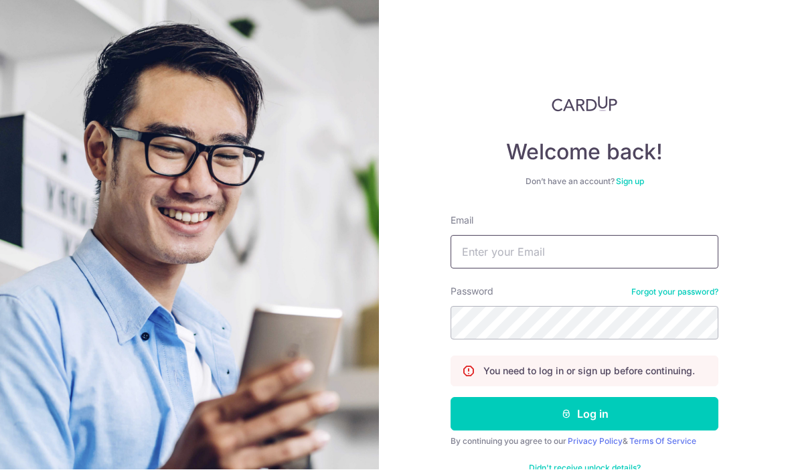
click at [582, 236] on input "Email" at bounding box center [585, 252] width 268 height 33
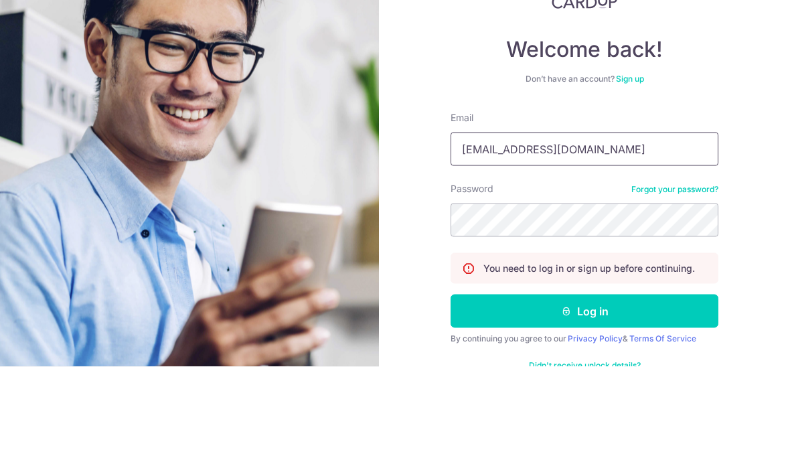
type input "[EMAIL_ADDRESS][DOMAIN_NAME]"
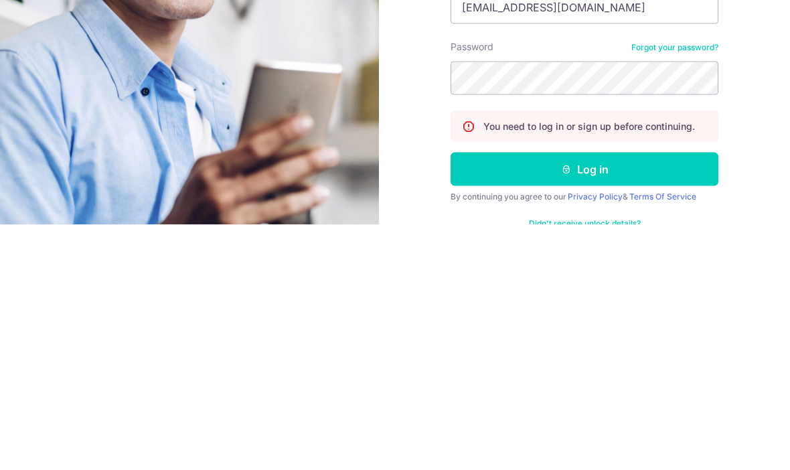
click at [611, 398] on button "Log in" at bounding box center [585, 414] width 268 height 33
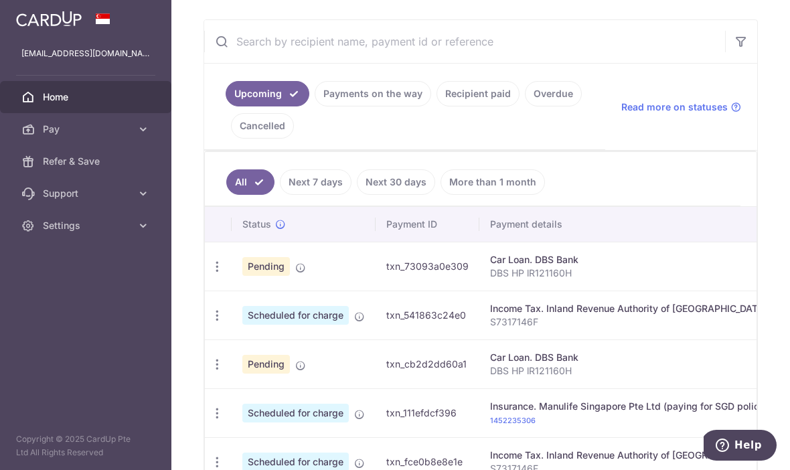
scroll to position [240, 0]
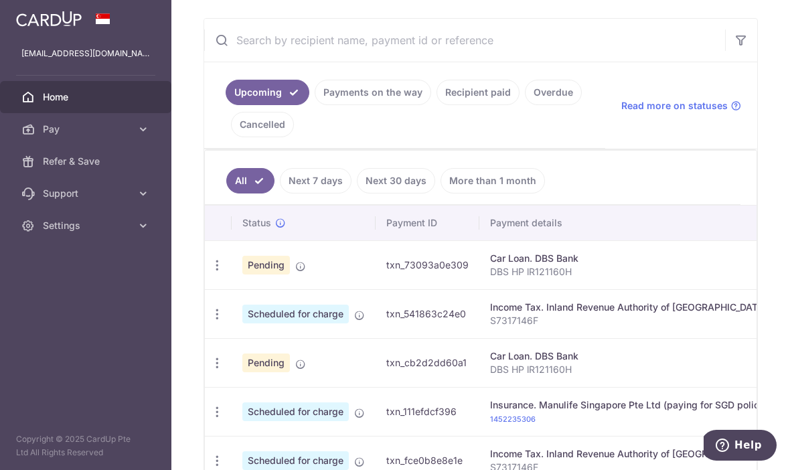
click at [210, 272] on icon "button" at bounding box center [217, 265] width 14 height 14
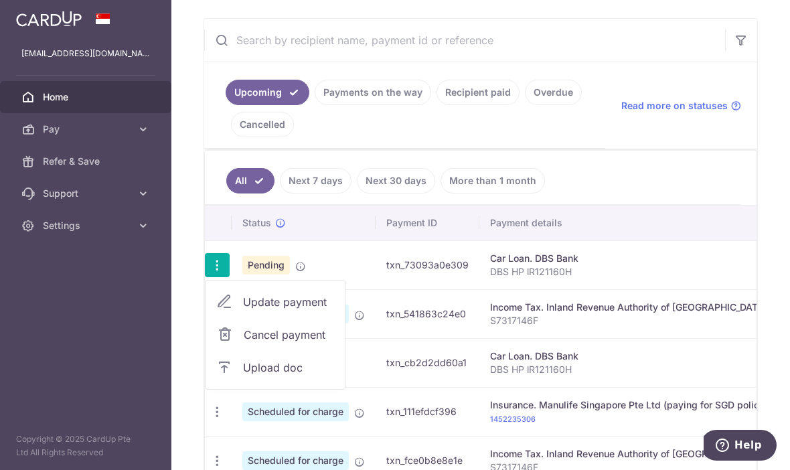
click at [244, 343] on span "Cancel payment" at bounding box center [289, 335] width 90 height 16
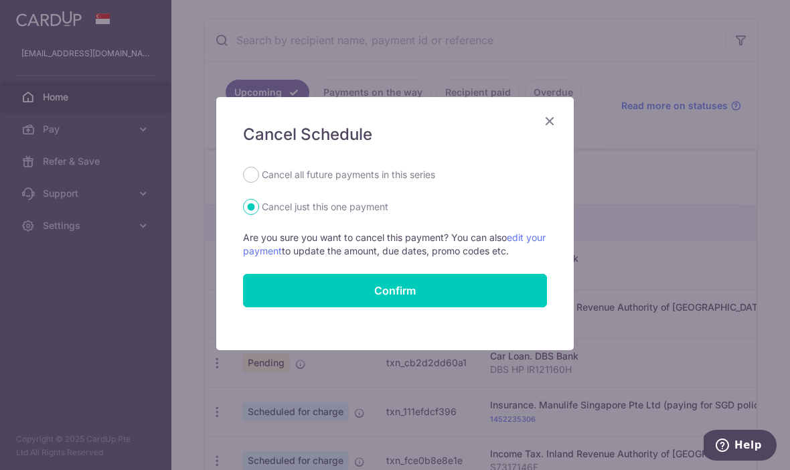
click at [422, 178] on label "Cancel all future payments in this series" at bounding box center [348, 175] width 173 height 16
click at [259, 178] on input "Cancel all future payments in this series" at bounding box center [251, 175] width 16 height 16
radio input "true"
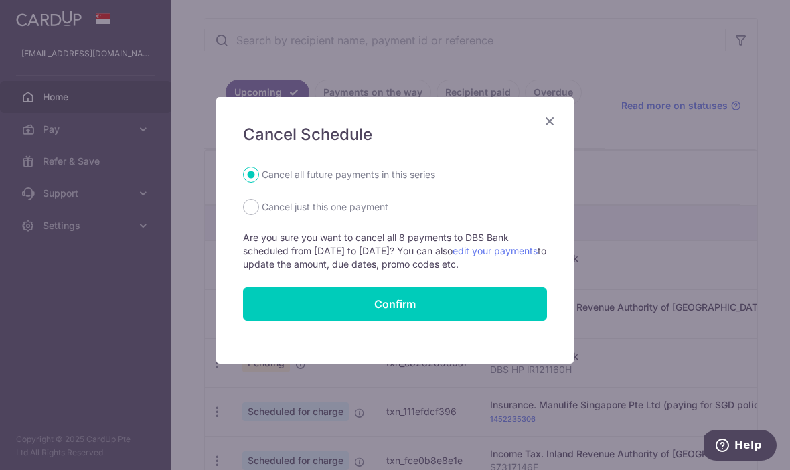
click at [526, 255] on link "edit your payments" at bounding box center [495, 250] width 85 height 11
click at [430, 310] on input "Confirm" at bounding box center [395, 303] width 304 height 33
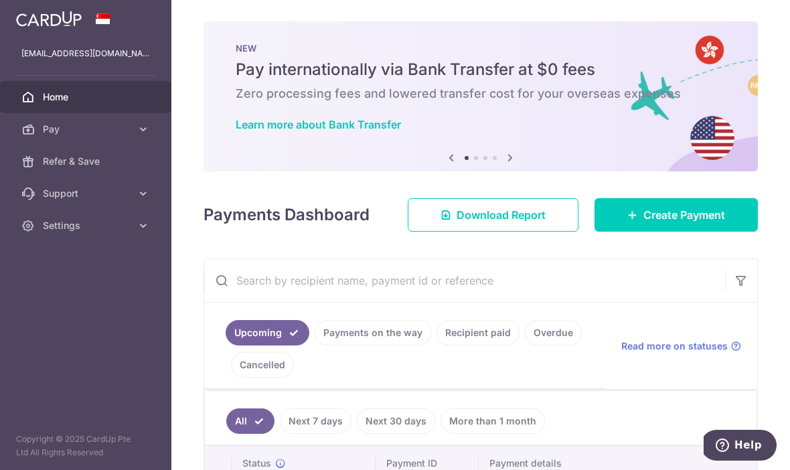
click at [0, 0] on icon "button" at bounding box center [0, 0] width 0 height 0
click at [141, 228] on icon at bounding box center [143, 225] width 13 height 13
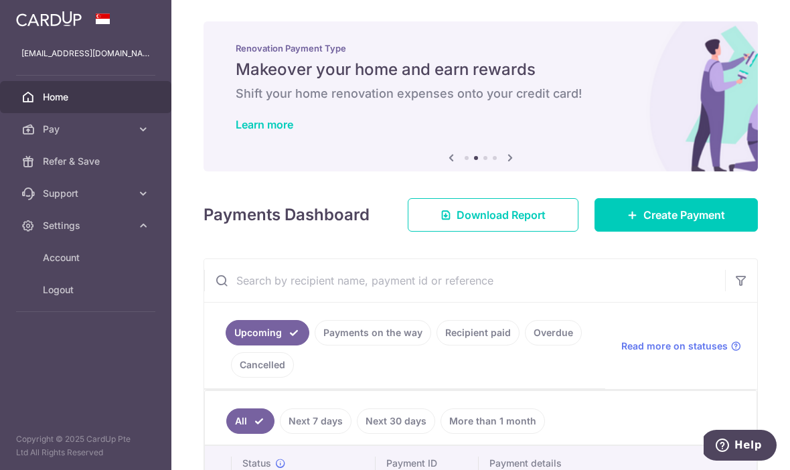
click at [65, 291] on span "Logout" at bounding box center [87, 289] width 88 height 13
